Goal: Register for event/course

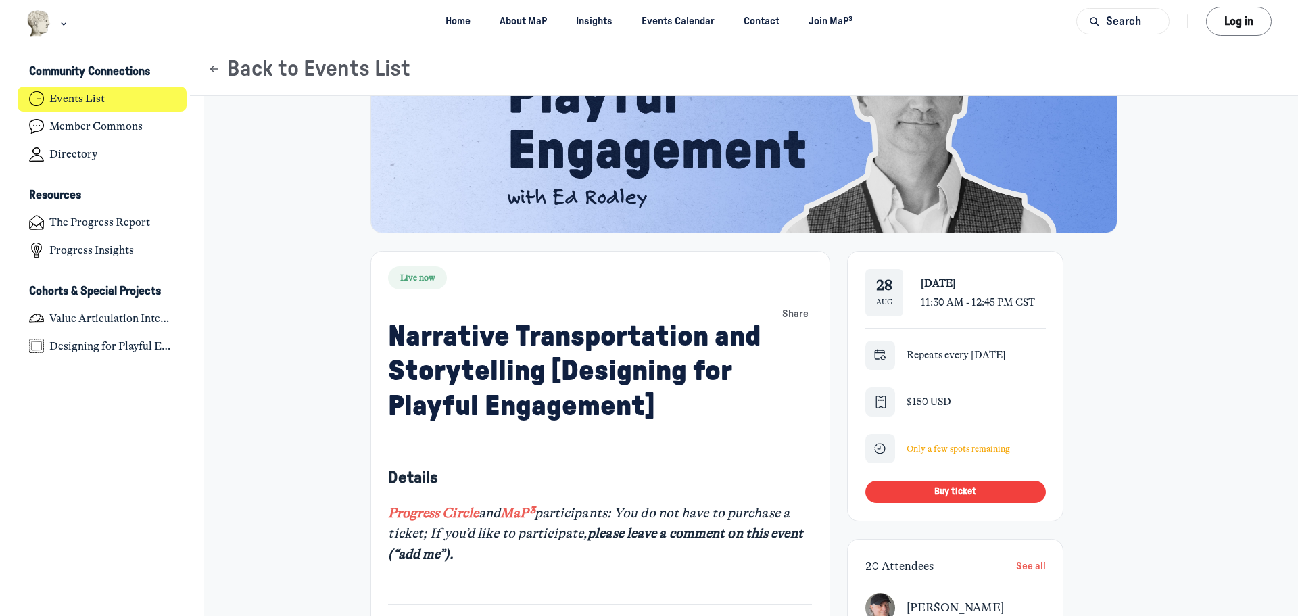
scroll to position [338, 0]
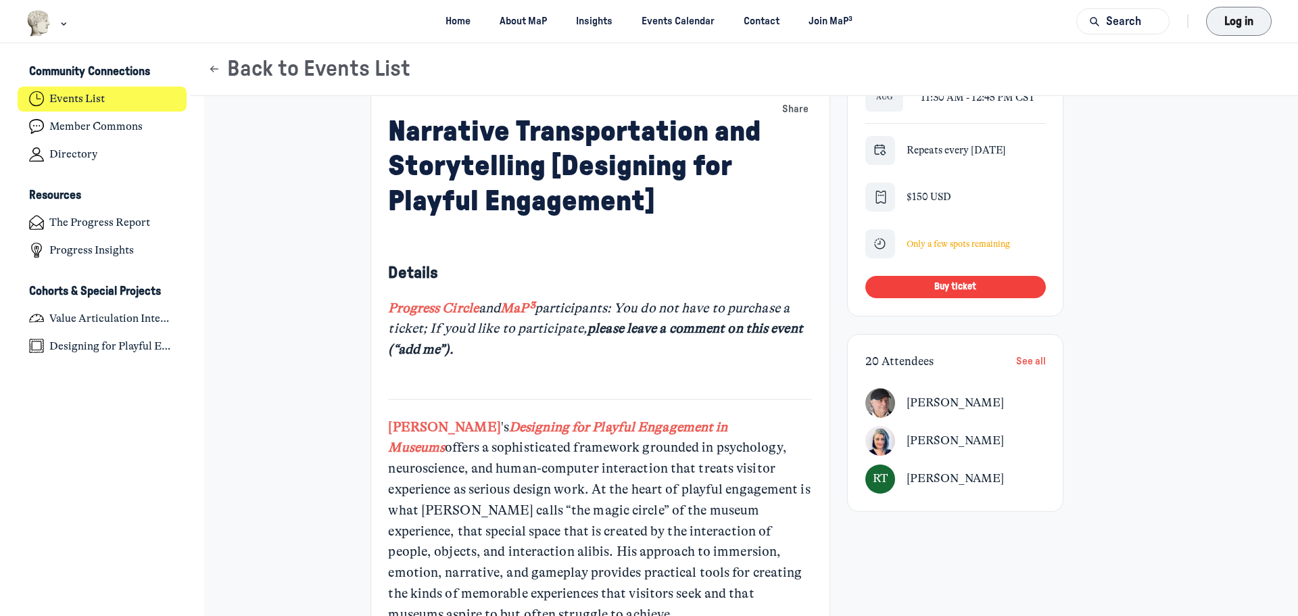
click at [1235, 14] on button "Log in" at bounding box center [1239, 21] width 66 height 29
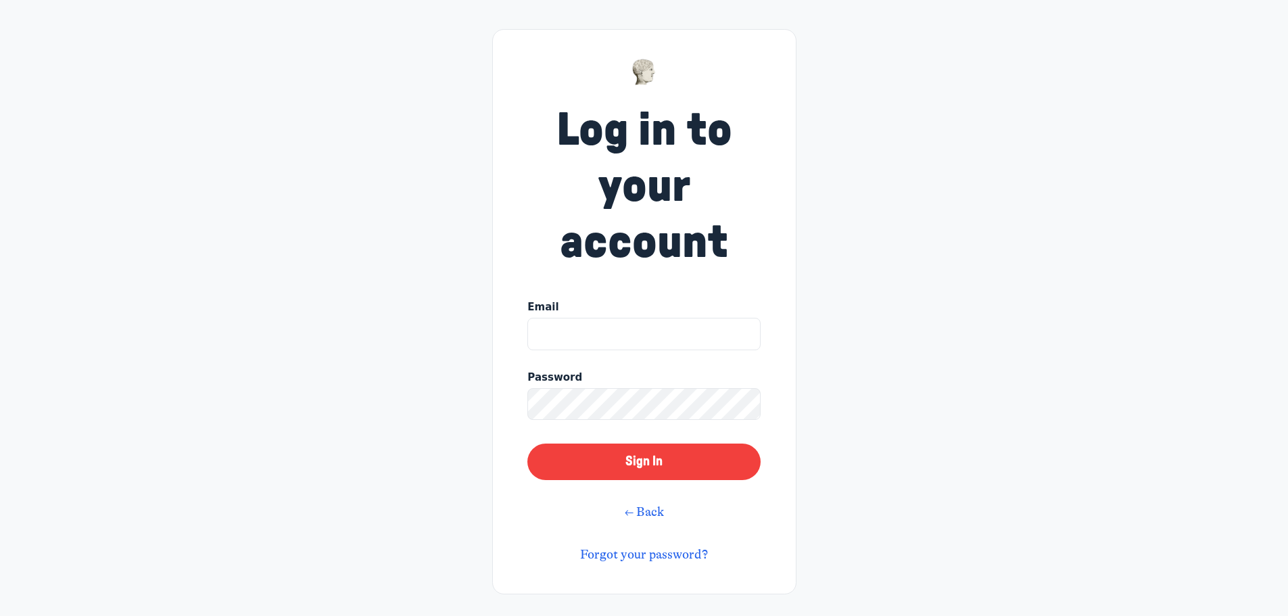
type input "abaycroft@wdm.ca"
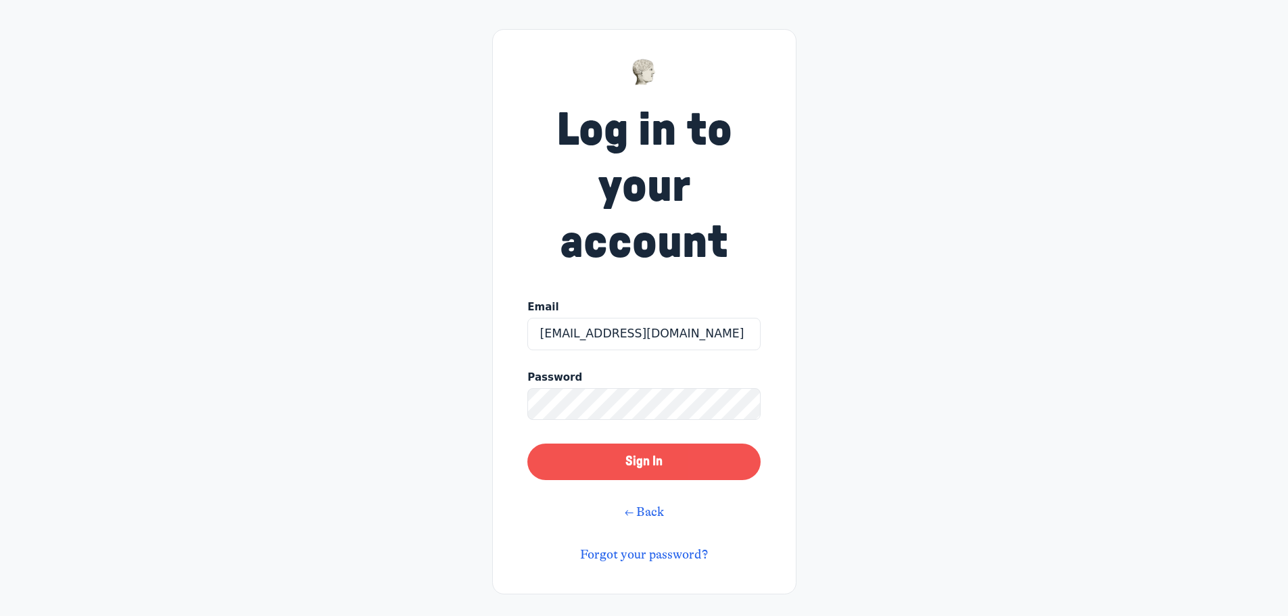
click at [652, 454] on button "Sign In" at bounding box center [643, 462] width 233 height 37
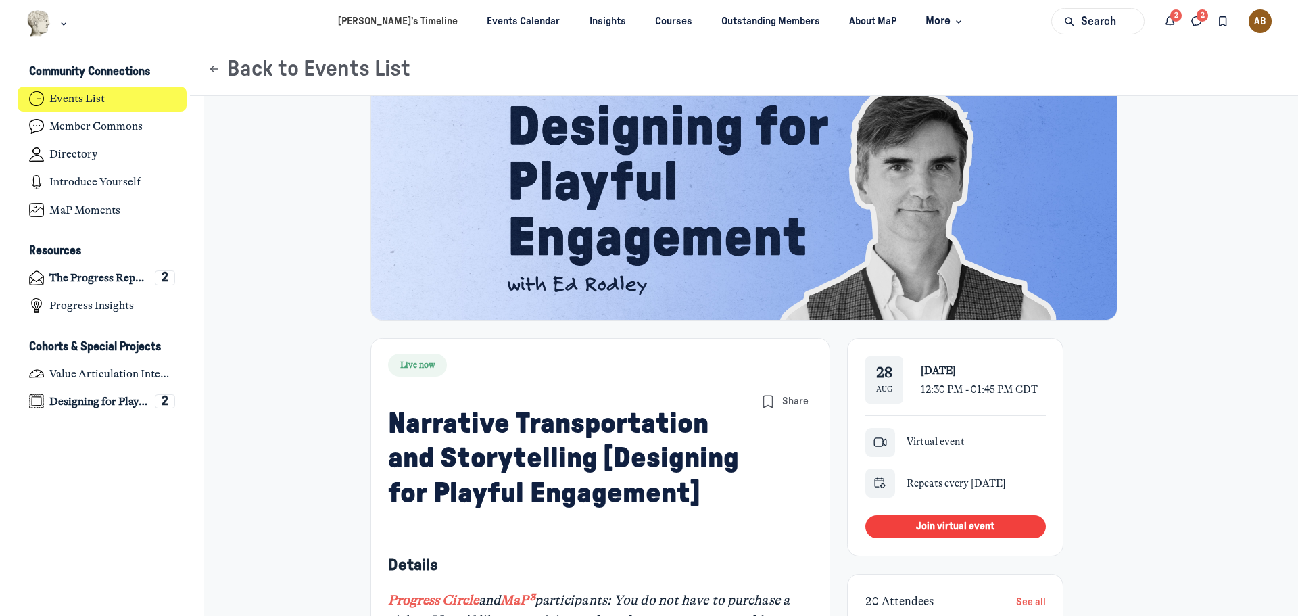
scroll to position [68, 0]
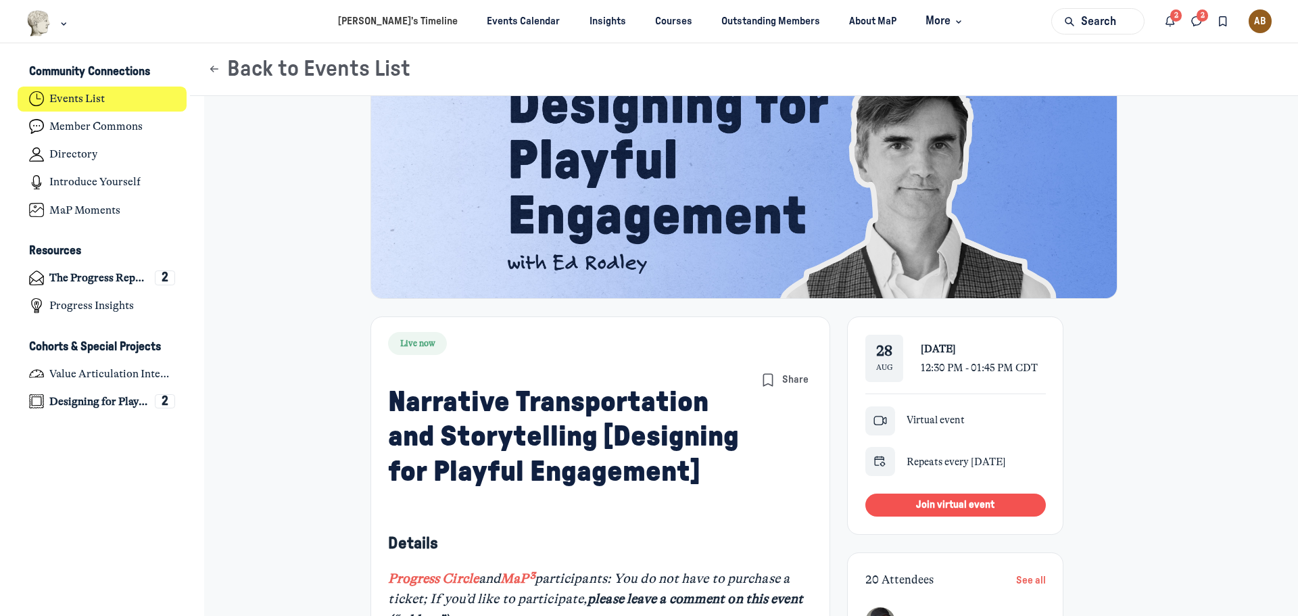
click at [949, 503] on span "Join virtual event" at bounding box center [955, 505] width 78 height 10
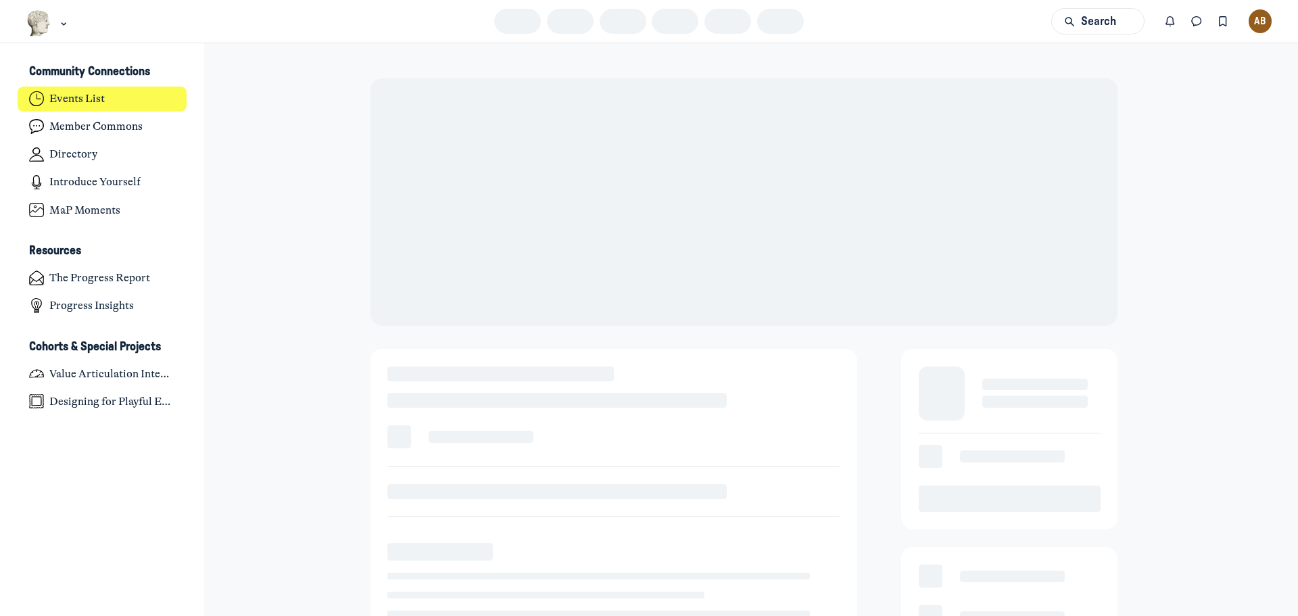
scroll to position [4289, 2658]
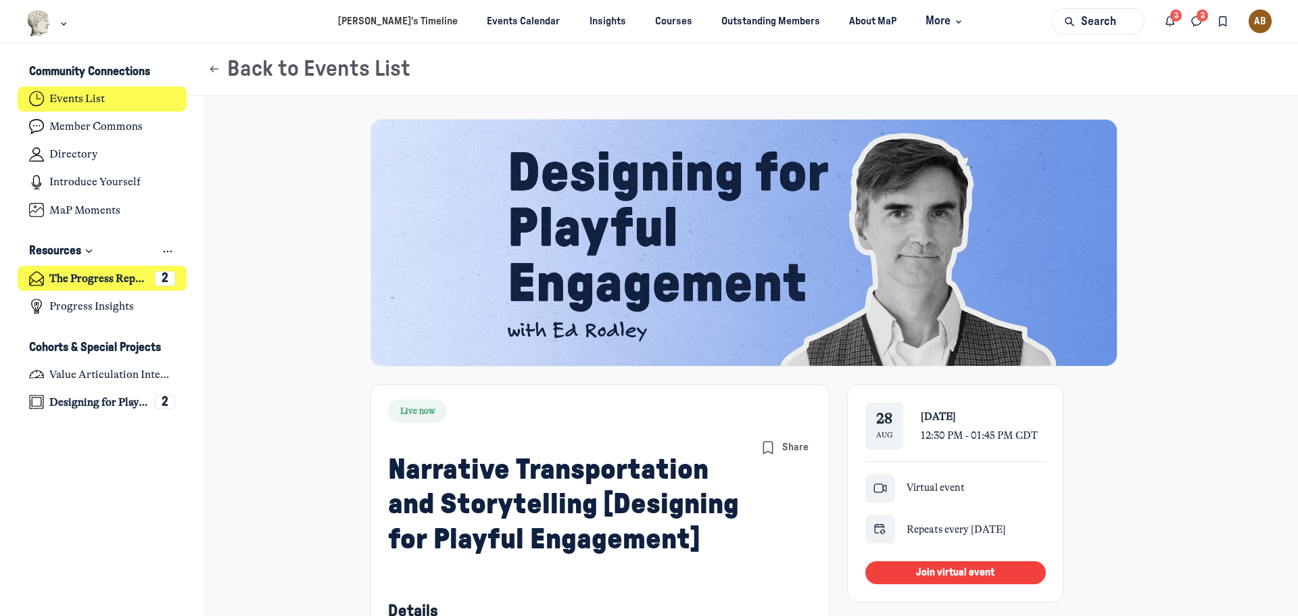
click at [95, 280] on h4 "The Progress Report" at bounding box center [98, 279] width 99 height 14
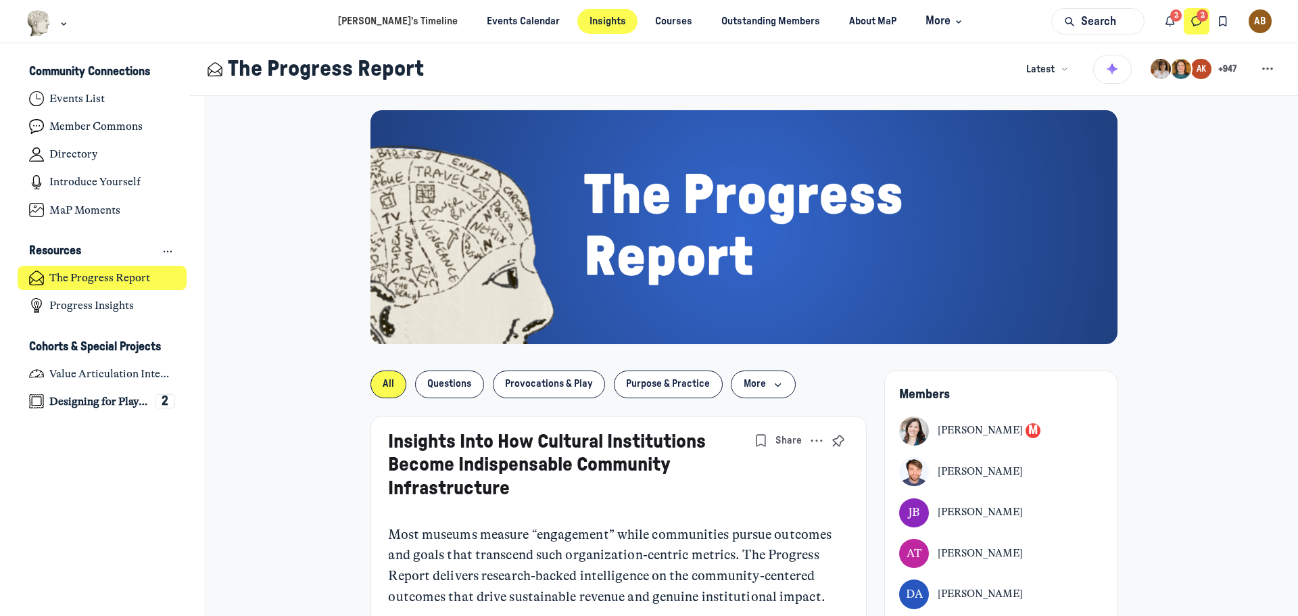
click at [1201, 20] on use "Direct messages" at bounding box center [1196, 21] width 9 height 9
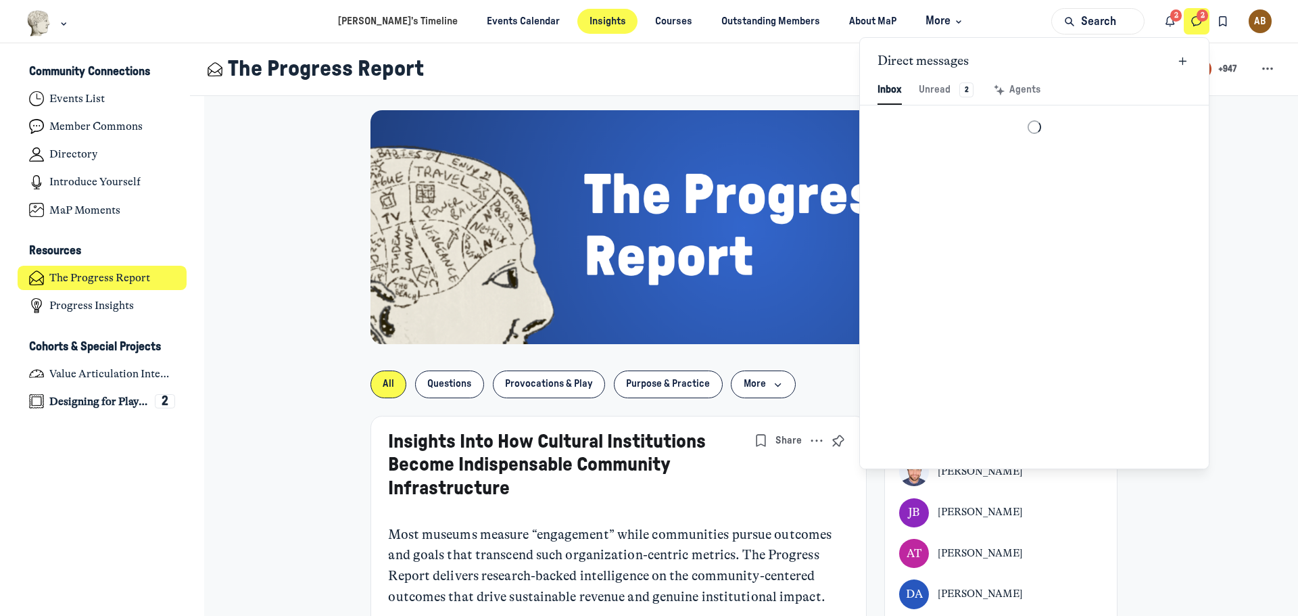
scroll to position [1841, 3151]
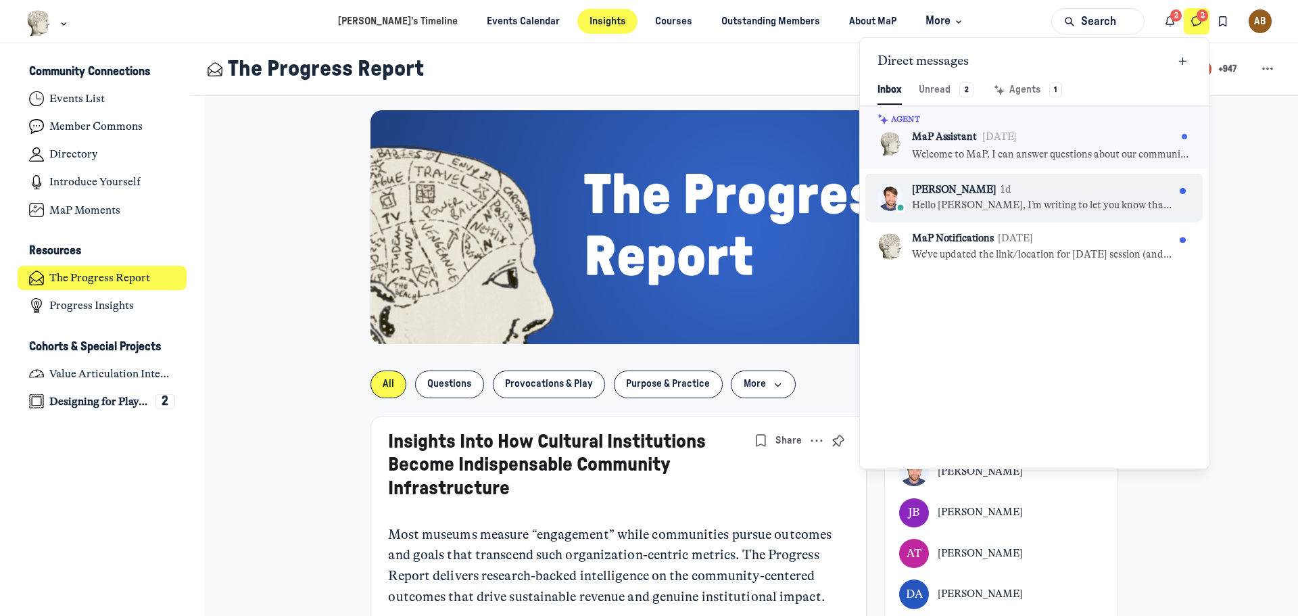
click at [1067, 196] on div "[PERSON_NAME] 1d" at bounding box center [1043, 190] width 262 height 15
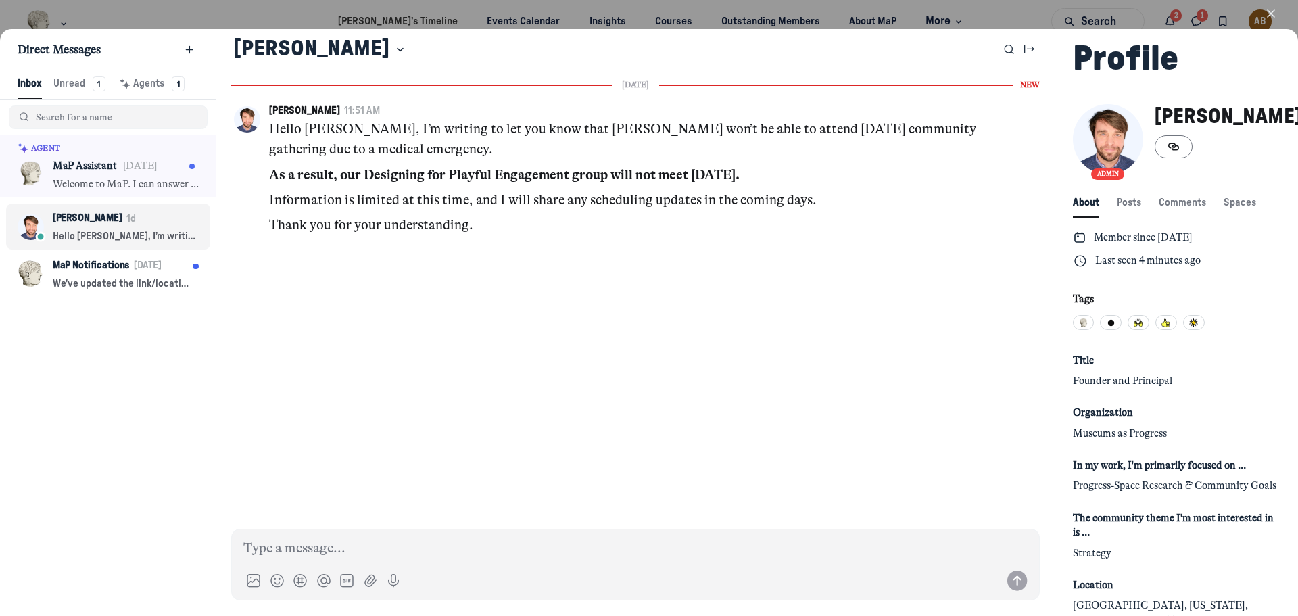
scroll to position [1841, 2673]
click at [1269, 13] on icon "button" at bounding box center [1271, 14] width 14 height 14
click at [1270, 9] on div "Search 2 1 AB" at bounding box center [1161, 21] width 220 height 31
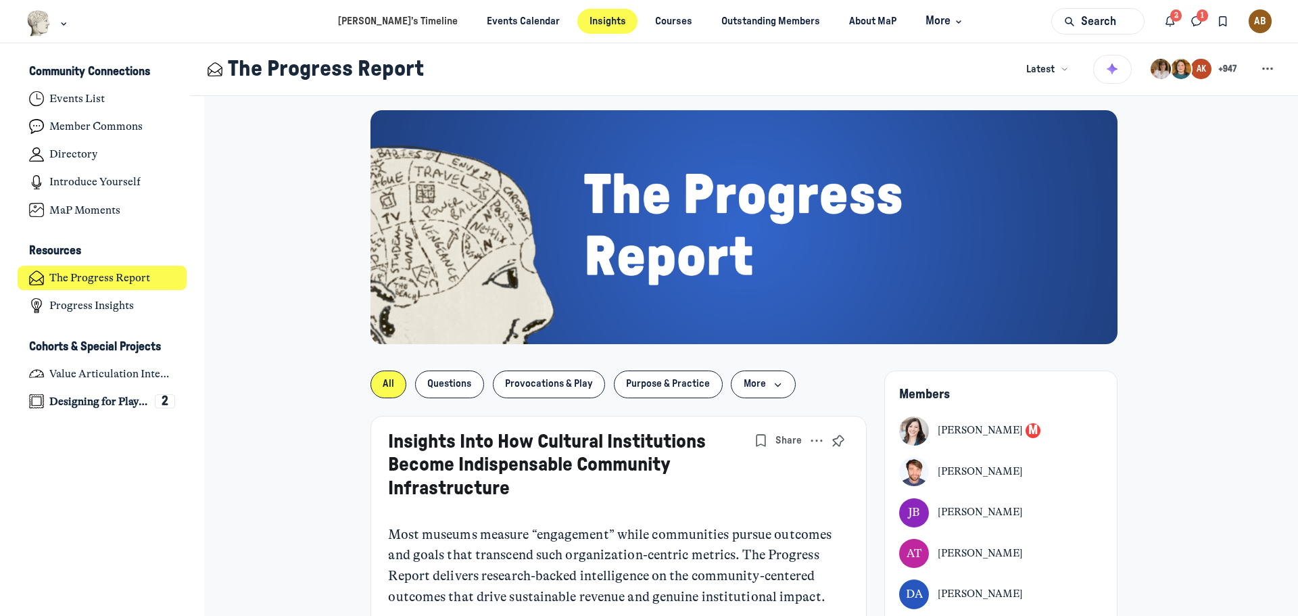
scroll to position [4289, 2658]
